Goal: Check status: Check status

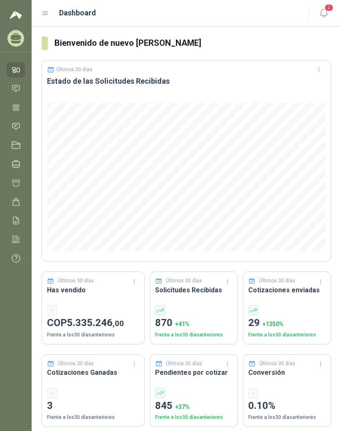
click at [45, 15] on icon at bounding box center [45, 13] width 7 height 7
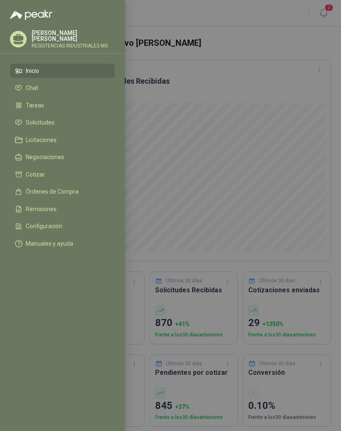
click at [38, 120] on span "Solicitudes" at bounding box center [40, 122] width 29 height 7
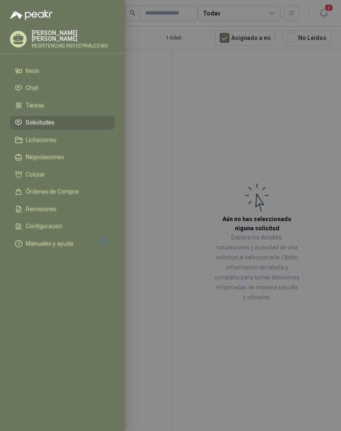
click at [211, 145] on div at bounding box center [170, 215] width 341 height 431
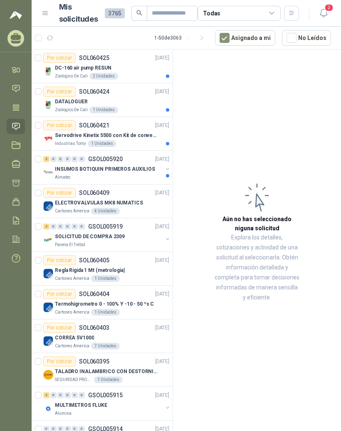
click at [73, 69] on p "DC-160 air pump RESUN" at bounding box center [83, 68] width 56 height 8
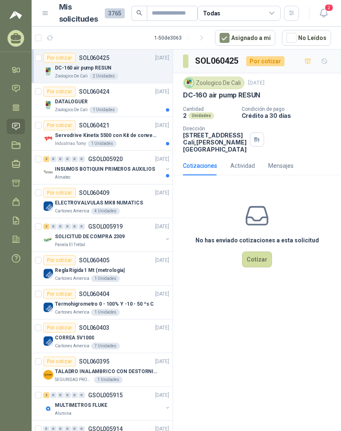
click at [67, 101] on p "DATALOGUER" at bounding box center [71, 102] width 33 height 8
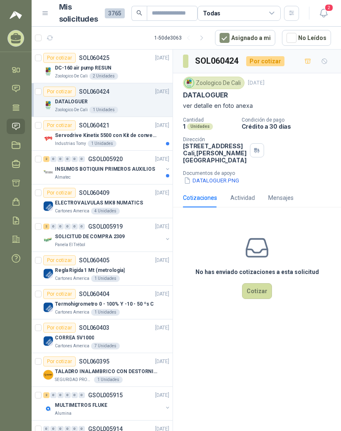
click at [205, 185] on button "DATALOGUER.PNG" at bounding box center [211, 180] width 57 height 9
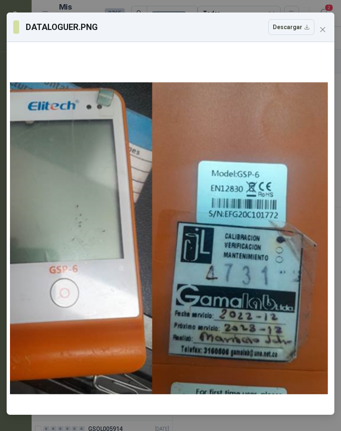
click at [328, 31] on span "Close" at bounding box center [323, 29] width 13 height 7
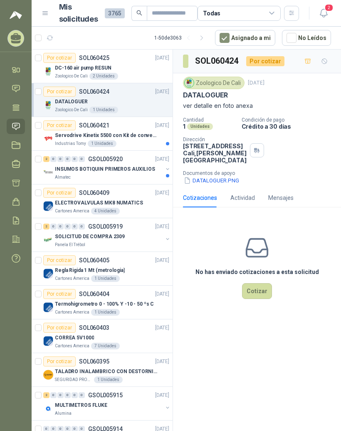
click at [72, 136] on p "Servodrive Kinetix 5500 con Kit de conversión y filtro (Ref 41350505)" at bounding box center [107, 136] width 104 height 8
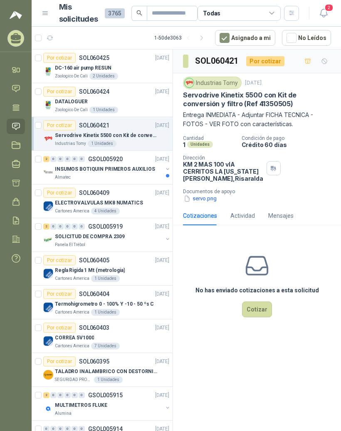
click at [88, 168] on p "INSUMOS BOTIQUIN PRIMEROS AUXILIOS" at bounding box center [105, 169] width 100 height 8
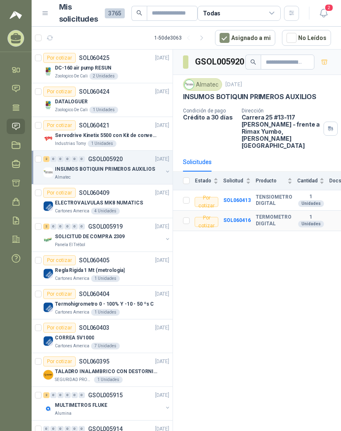
click at [260, 214] on b "TERMOMETRO DIGITAL" at bounding box center [274, 220] width 37 height 13
click at [245, 211] on td "SOL060416" at bounding box center [240, 221] width 32 height 20
click at [236, 211] on td "SOL060416" at bounding box center [240, 221] width 32 height 20
click at [261, 214] on b "TERMOMETRO DIGITAL" at bounding box center [274, 220] width 37 height 13
click at [232, 217] on b "SOL060416" at bounding box center [237, 220] width 27 height 6
